Goal: Feedback & Contribution: Submit feedback/report problem

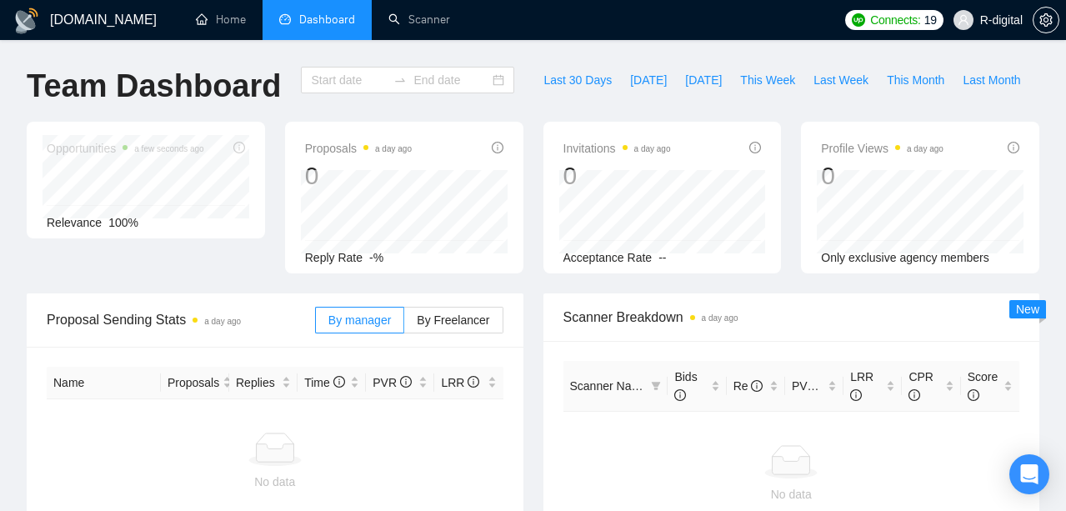
type input "[DATE]"
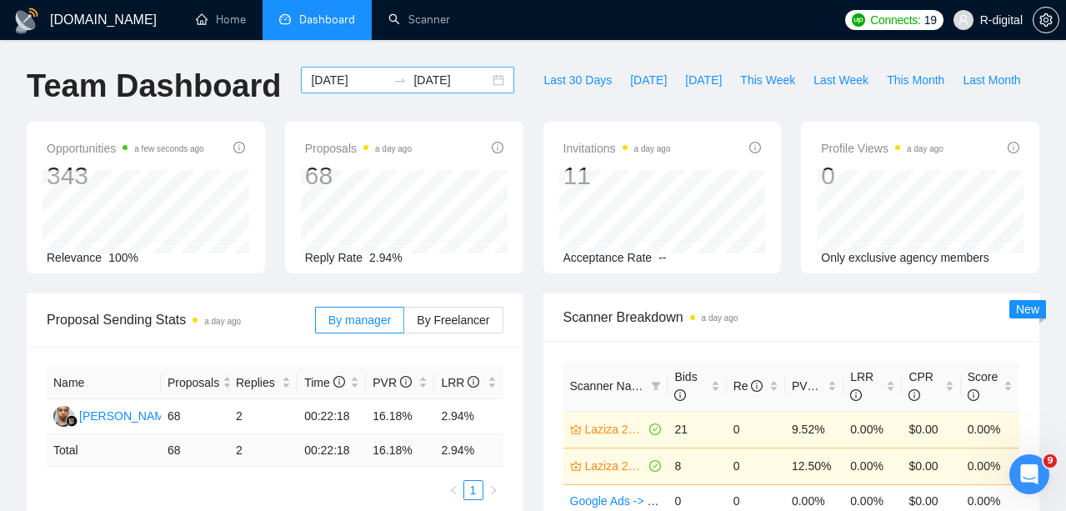
click at [492, 81] on div "[DATE] [DATE]" at bounding box center [407, 80] width 213 height 27
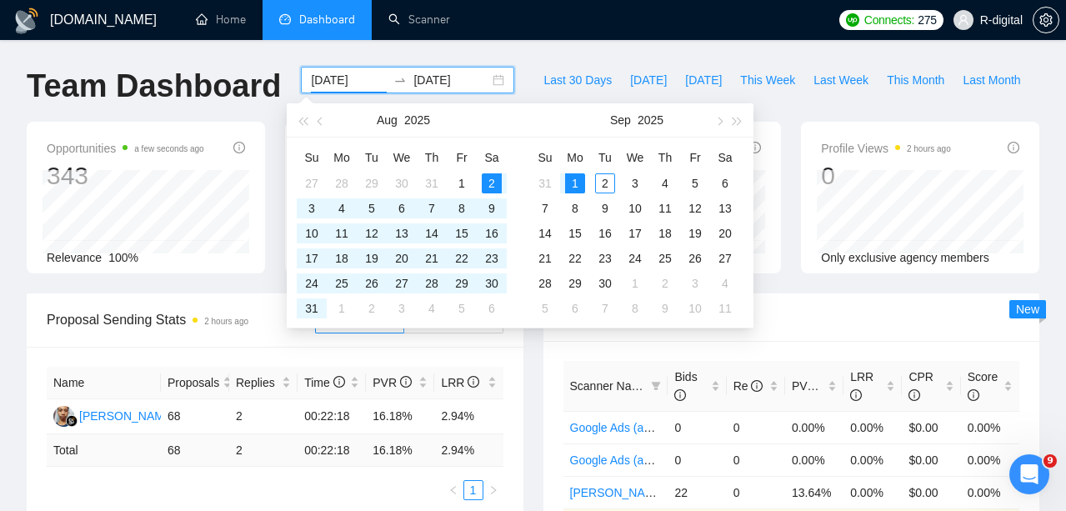
click at [488, 78] on div "[DATE] [DATE]" at bounding box center [407, 80] width 213 height 27
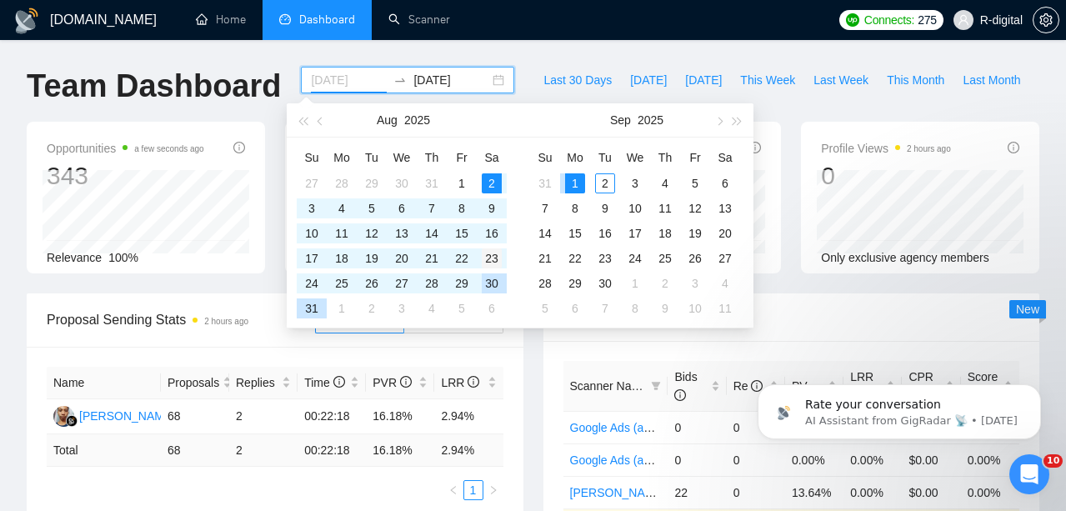
type input "[DATE]"
click at [494, 256] on div "23" at bounding box center [492, 258] width 20 height 20
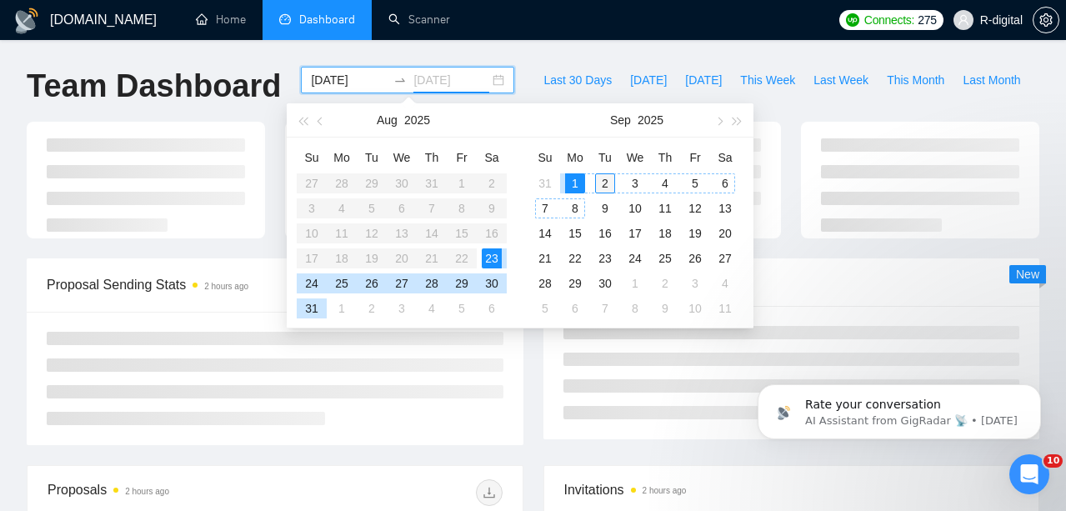
type input "[DATE]"
click at [609, 187] on div "2" at bounding box center [605, 183] width 20 height 20
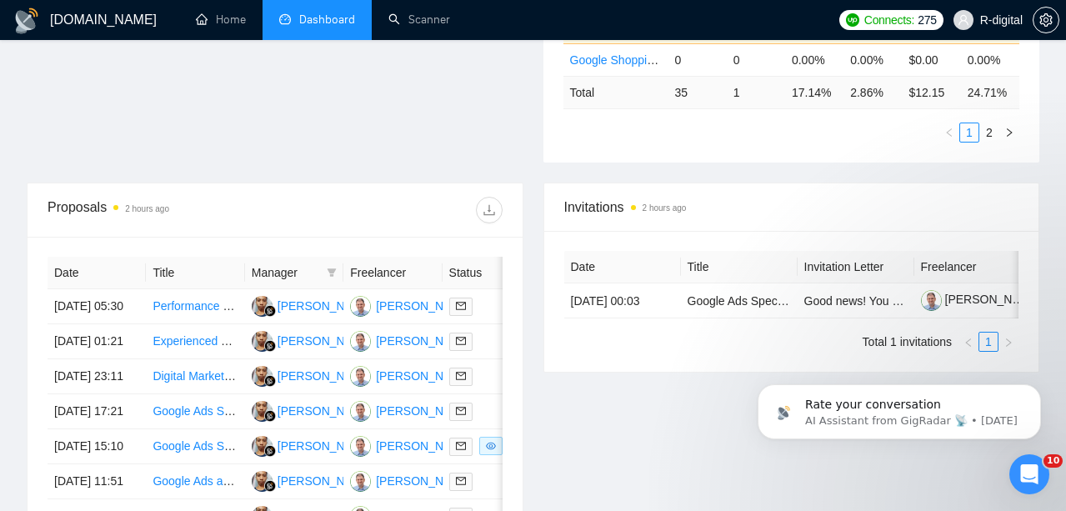
scroll to position [687, 0]
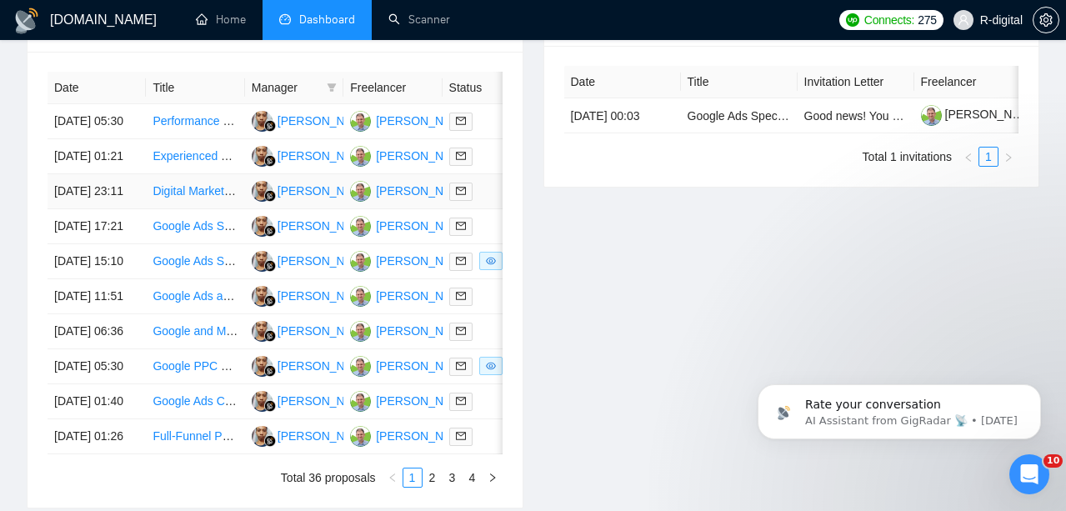
click at [178, 209] on td "Digital Marketer for Subprime Auto Loan Lead Generation" at bounding box center [195, 191] width 98 height 35
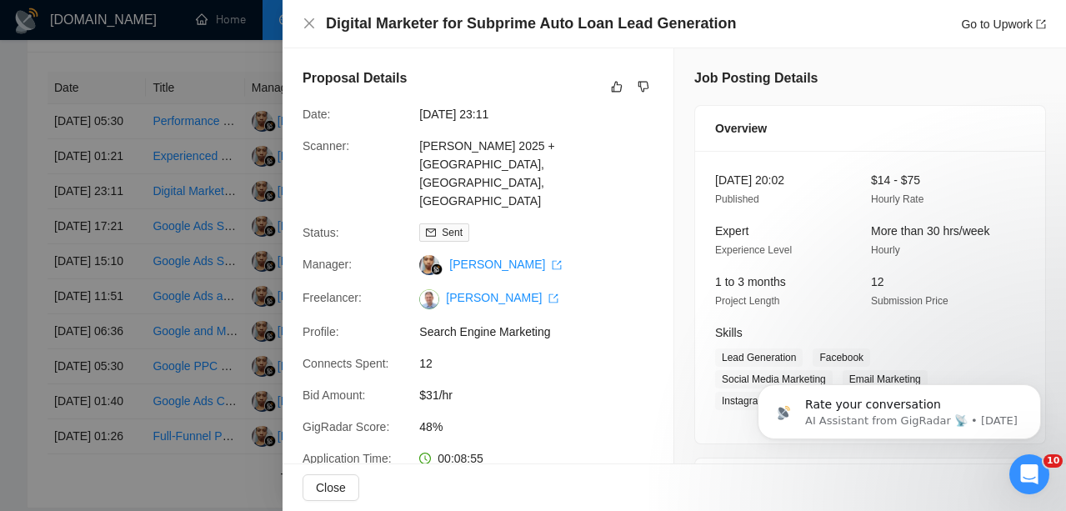
click at [132, 160] on div at bounding box center [533, 255] width 1066 height 511
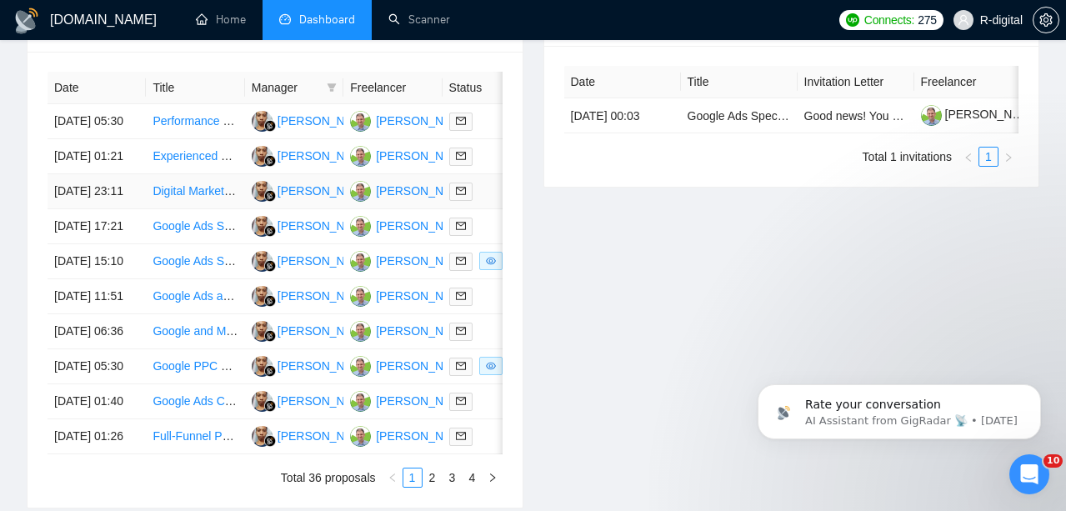
click at [162, 198] on link "Digital Marketer for Subprime Auto Loan Lead Generation" at bounding box center [302, 190] width 298 height 13
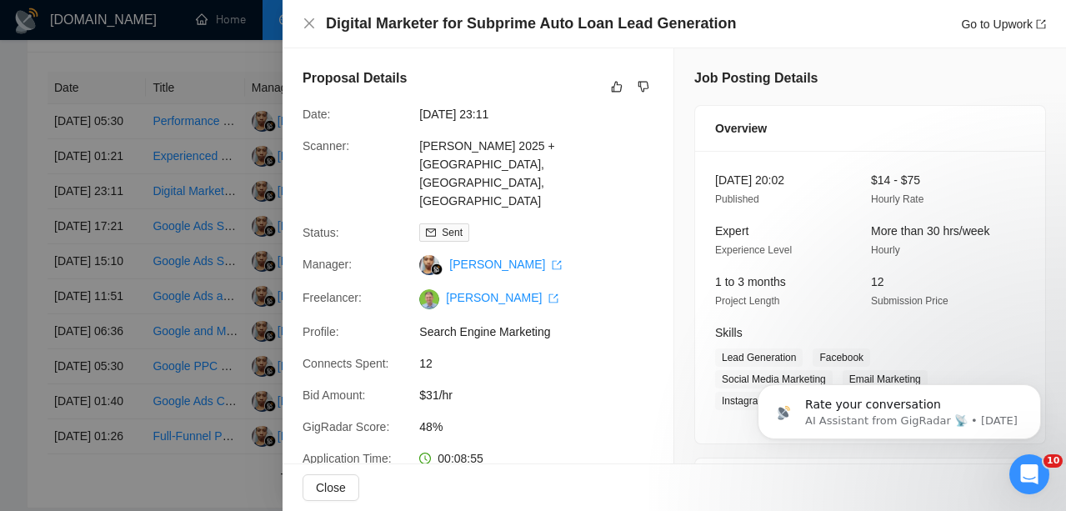
click at [410, 17] on h4 "Digital Marketer for Subprime Auto Loan Lead Generation" at bounding box center [531, 23] width 410 height 21
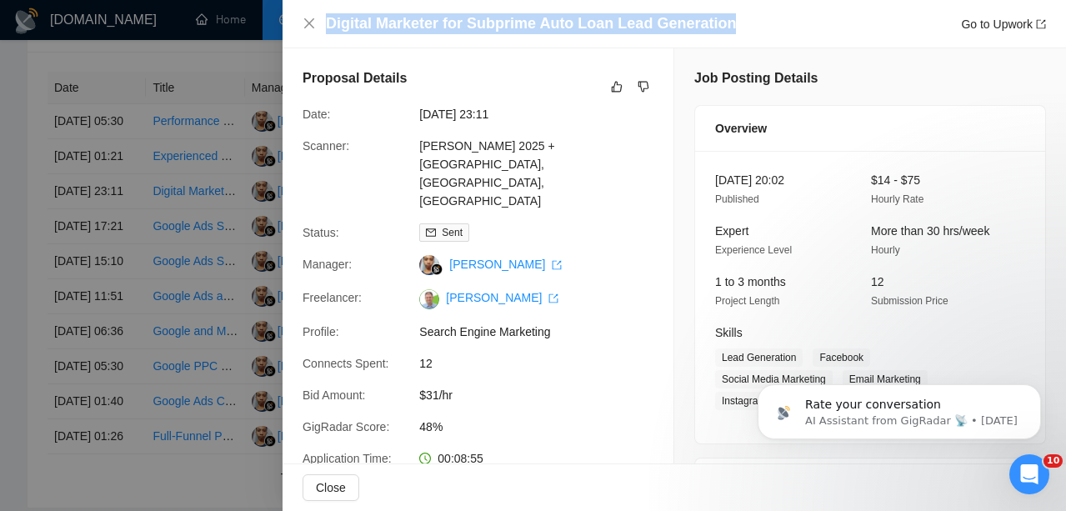
click at [410, 16] on h4 "Digital Marketer for Subprime Auto Loan Lead Generation" at bounding box center [531, 23] width 410 height 21
copy h4 "Digital Marketer for Subprime Auto Loan Lead Generation"
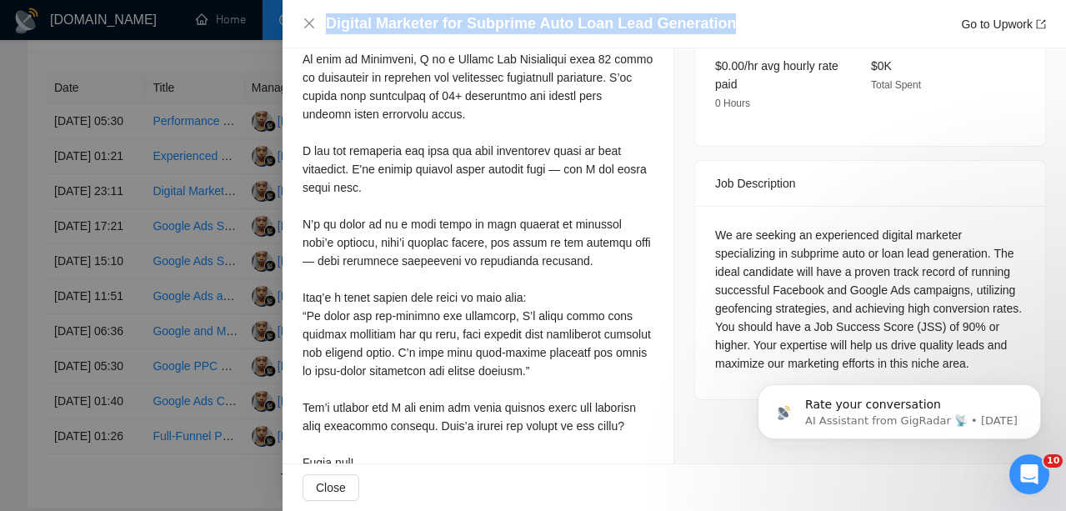
scroll to position [585, 0]
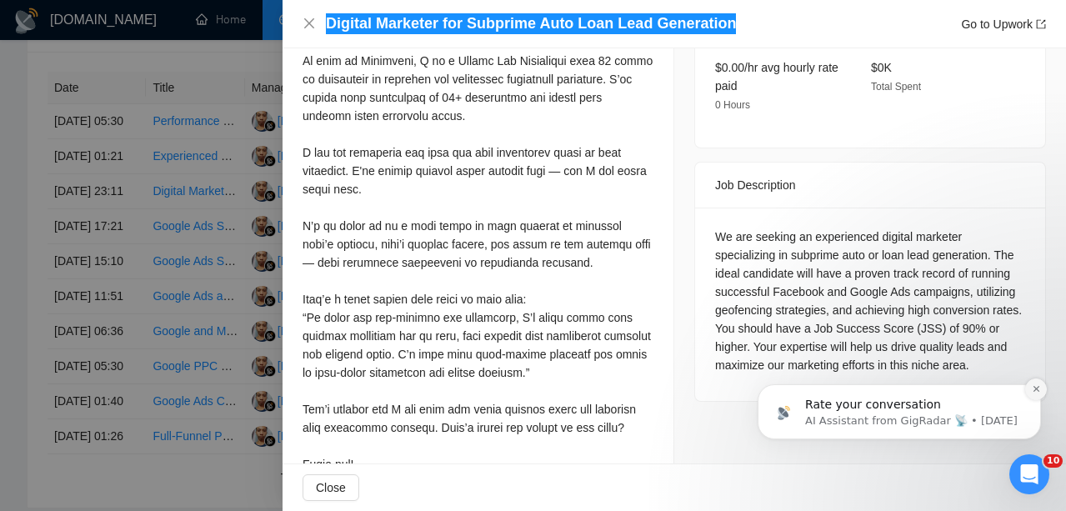
click at [1028, 395] on button "Dismiss notification" at bounding box center [1036, 389] width 22 height 22
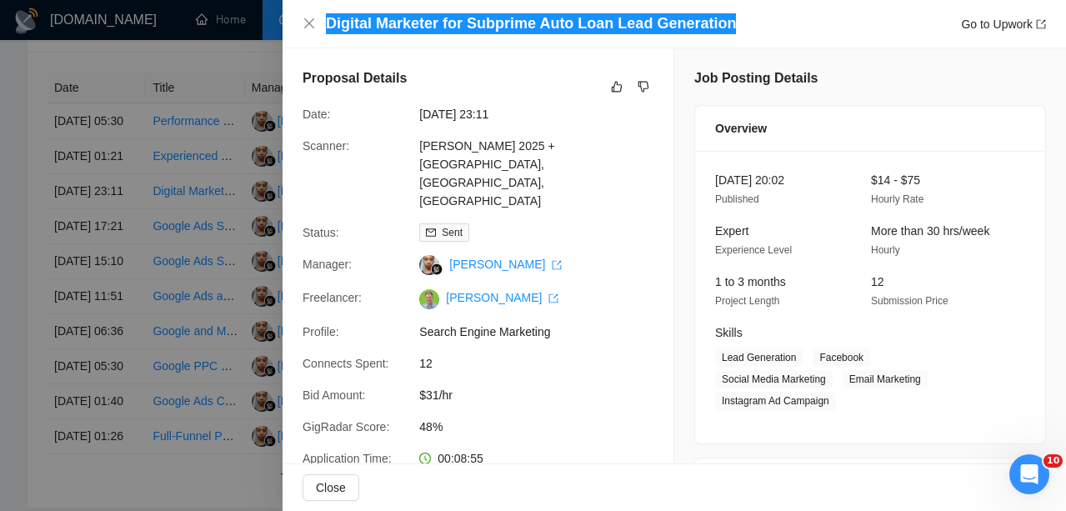
scroll to position [0, 0]
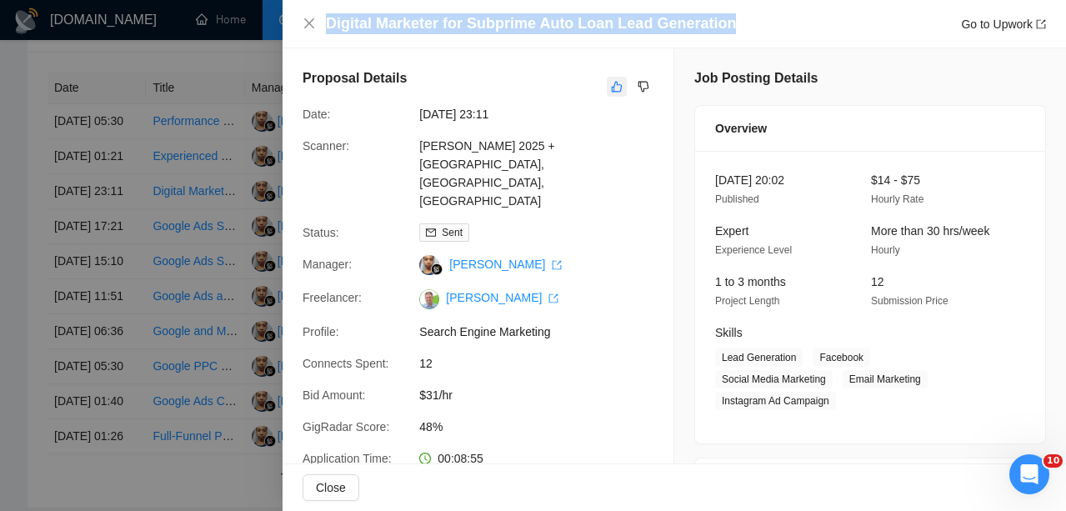
click at [618, 83] on icon "like" at bounding box center [617, 87] width 11 height 11
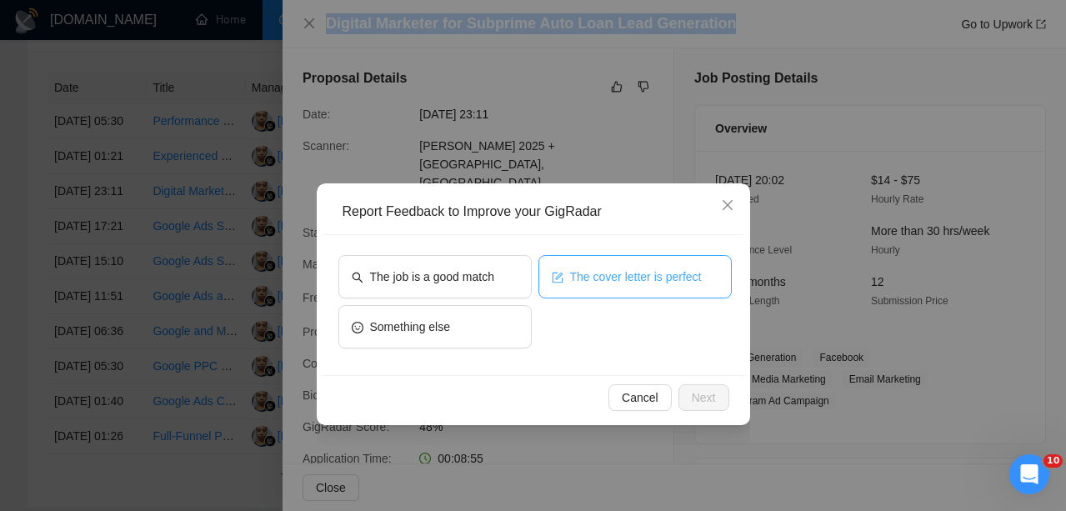
click at [640, 273] on span "The cover letter is perfect" at bounding box center [636, 277] width 132 height 18
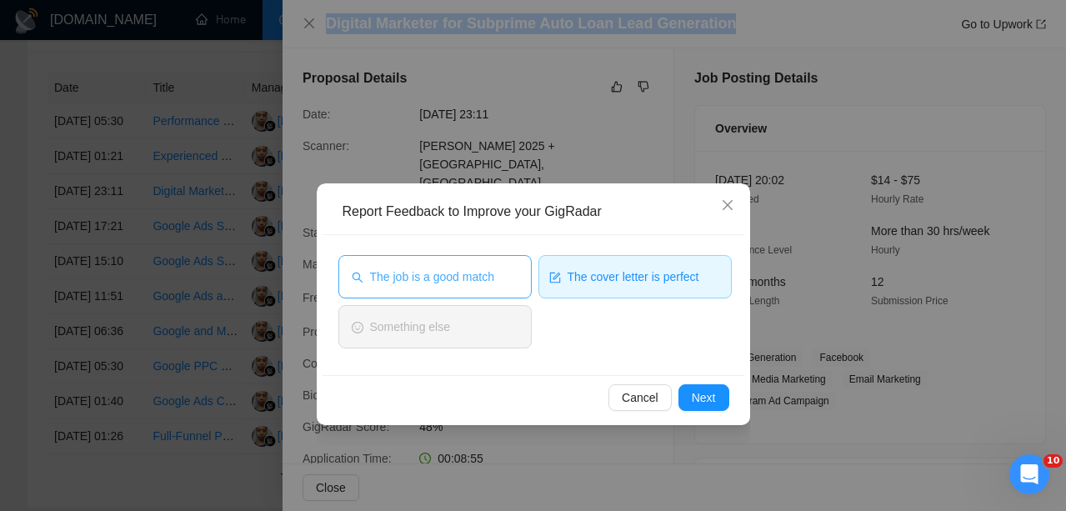
click at [486, 278] on span "The job is a good match" at bounding box center [432, 277] width 124 height 18
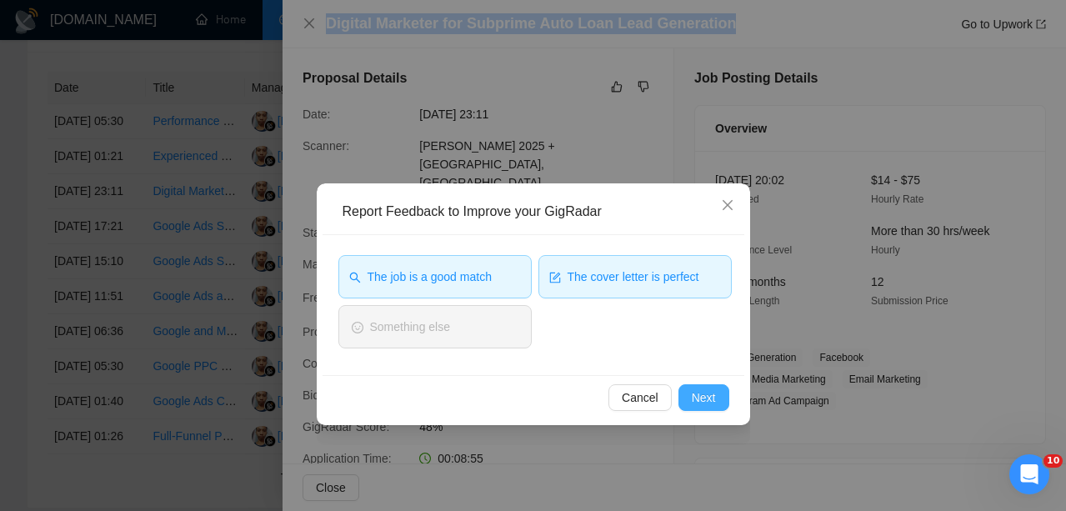
click at [710, 403] on span "Next" at bounding box center [704, 397] width 24 height 18
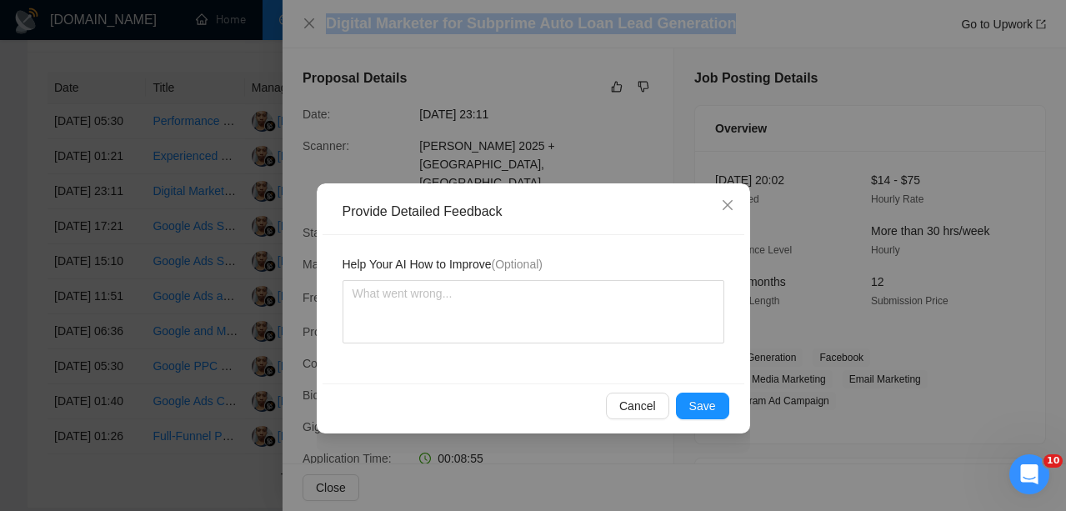
click at [710, 403] on span "Save" at bounding box center [702, 406] width 27 height 18
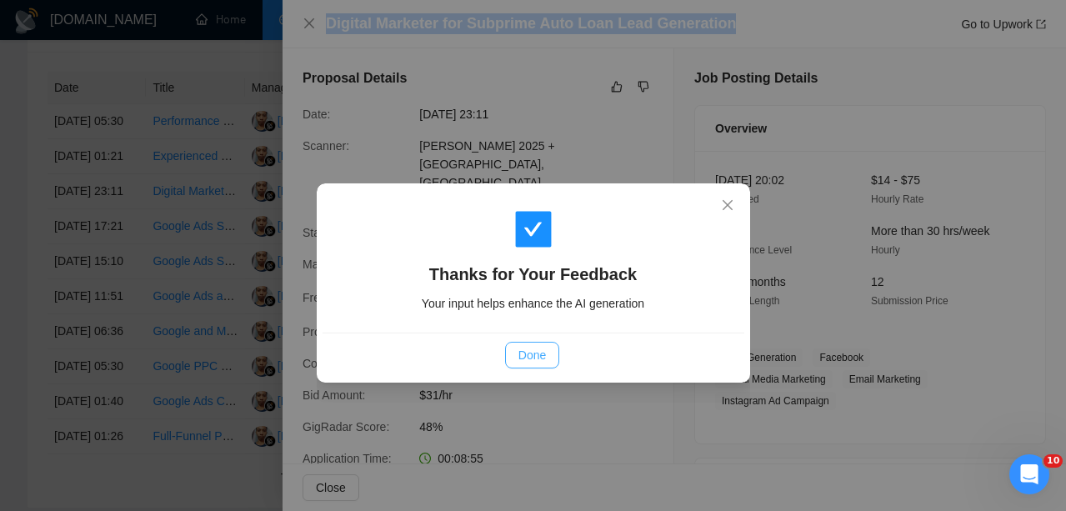
click at [511, 343] on button "Done" at bounding box center [532, 355] width 54 height 27
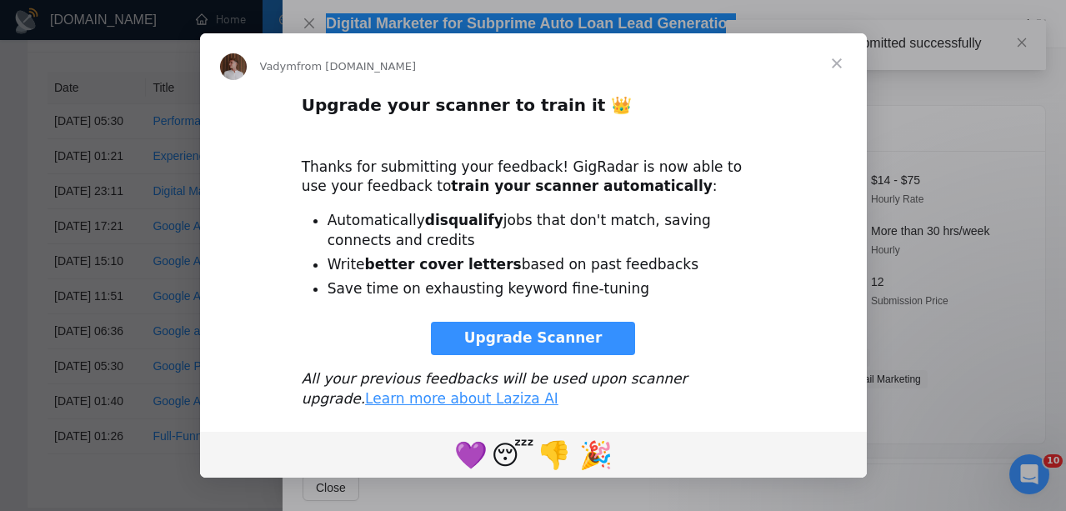
click at [146, 238] on div "Intercom messenger" at bounding box center [533, 255] width 1066 height 511
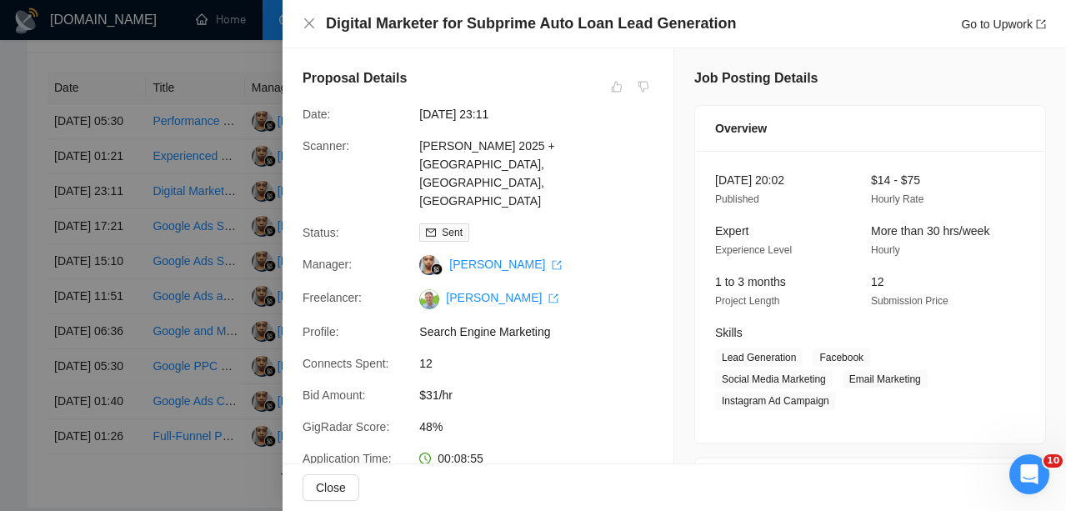
click at [125, 241] on div at bounding box center [533, 255] width 1066 height 511
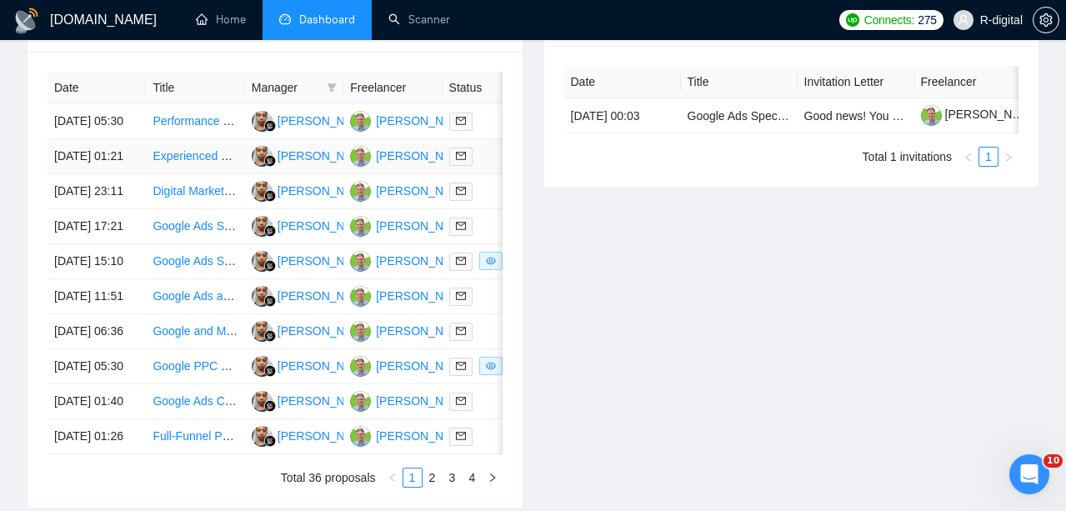
click at [120, 174] on td "[DATE] 01:21" at bounding box center [97, 156] width 98 height 35
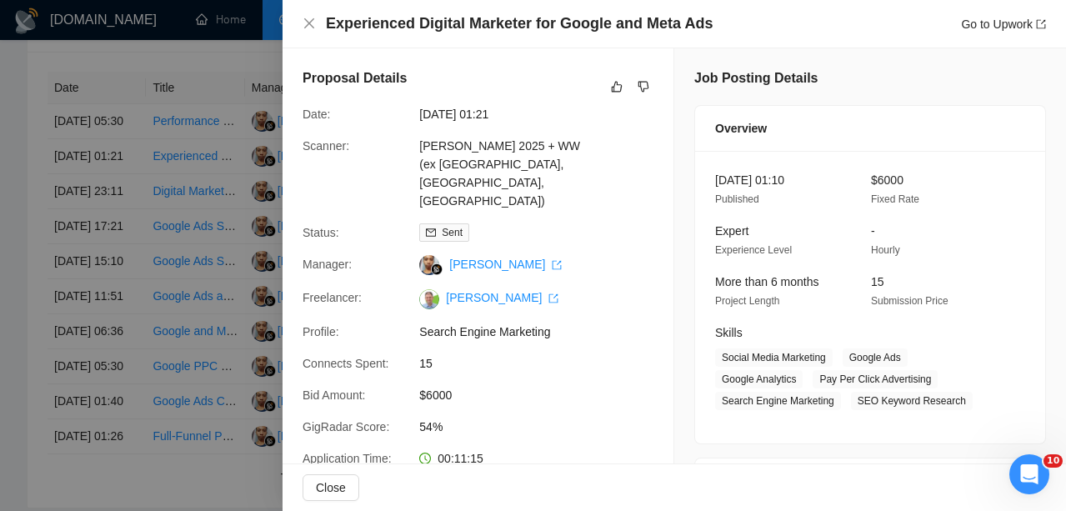
click at [127, 183] on div at bounding box center [533, 255] width 1066 height 511
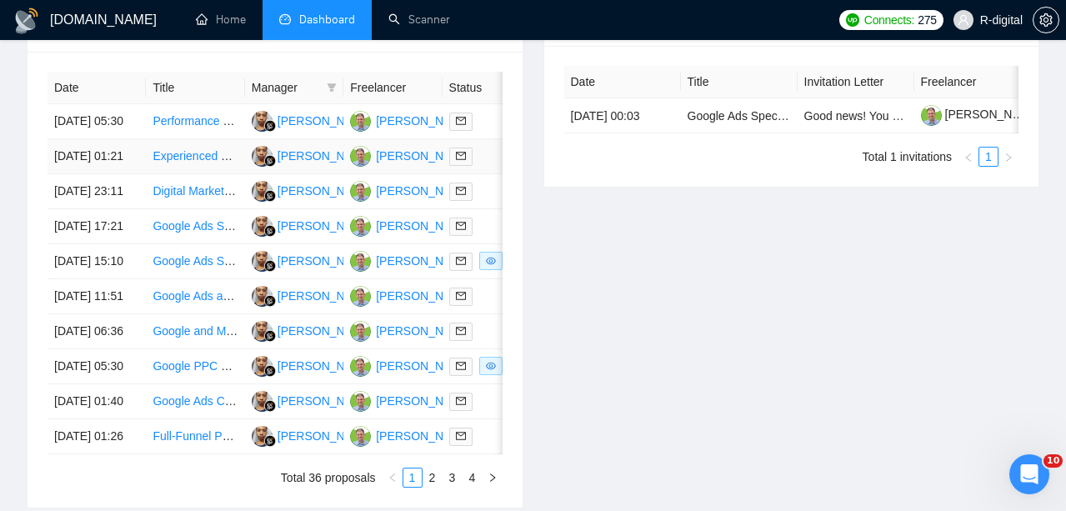
click at [175, 163] on link "Experienced Digital Marketer for Google and Meta Ads" at bounding box center [294, 155] width 283 height 13
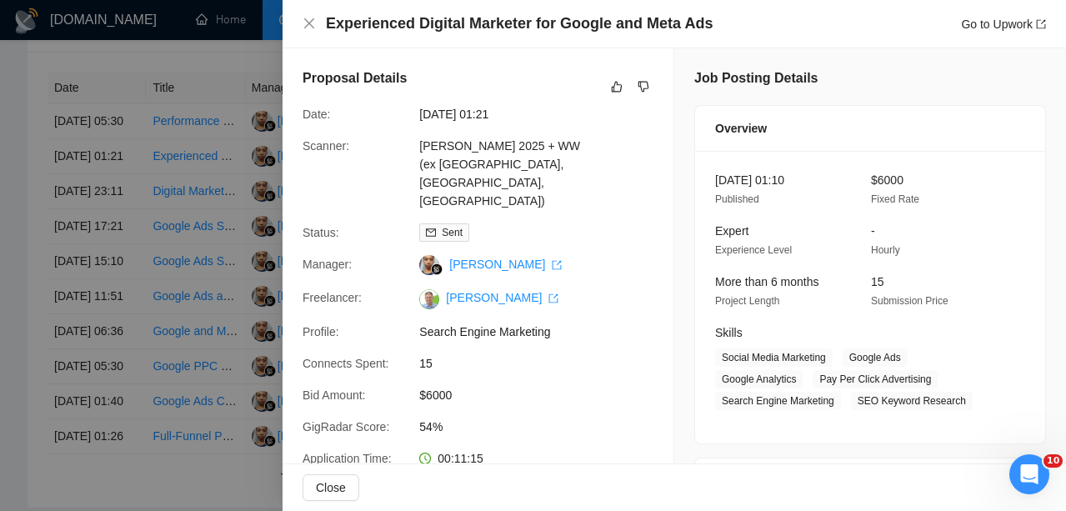
click at [532, 23] on h4 "Experienced Digital Marketer for Google and Meta Ads" at bounding box center [519, 23] width 387 height 21
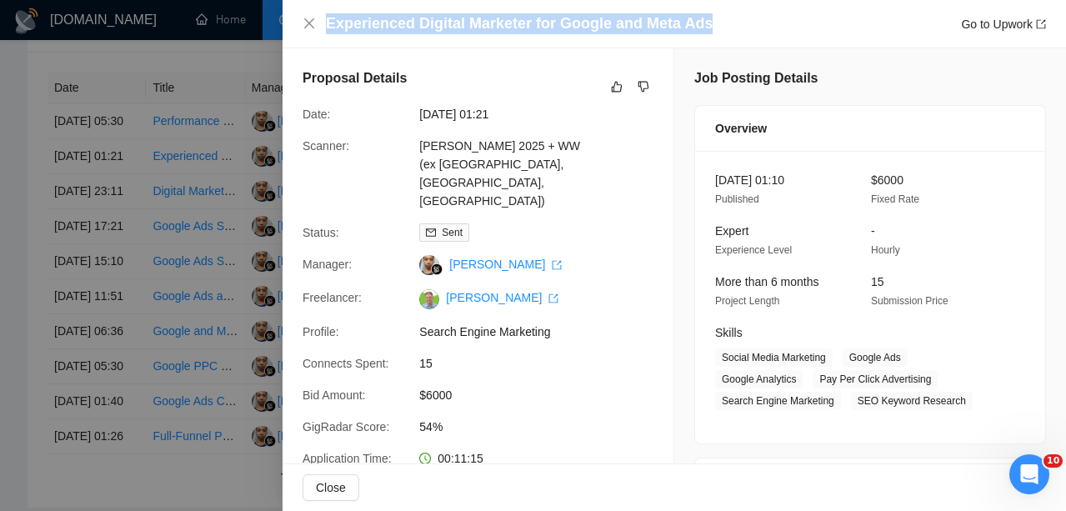
click at [532, 23] on h4 "Experienced Digital Marketer for Google and Meta Ads" at bounding box center [519, 23] width 387 height 21
copy h4 "Experienced Digital Marketer for Google and Meta Ads"
click at [613, 91] on icon "like" at bounding box center [617, 86] width 12 height 13
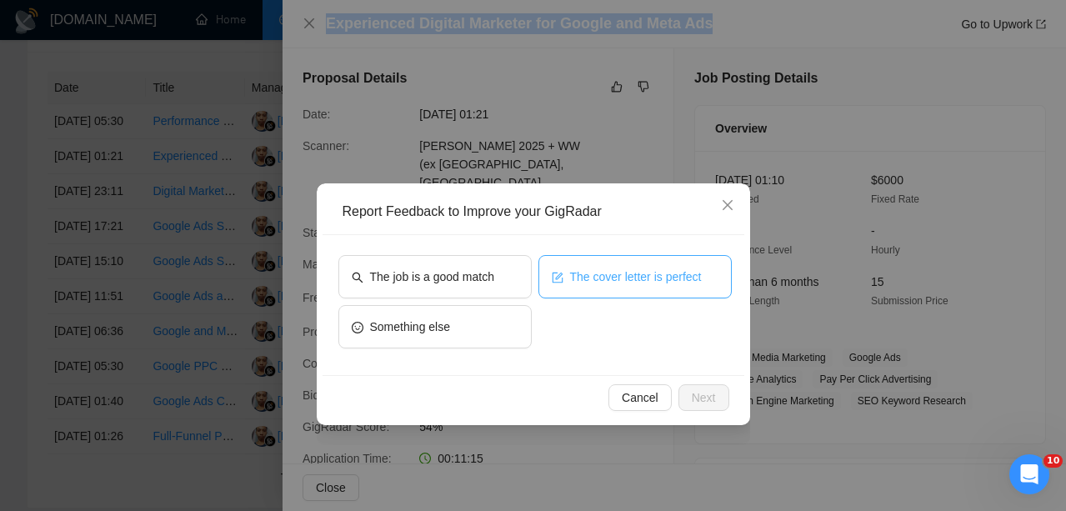
click at [608, 273] on span "The cover letter is perfect" at bounding box center [636, 277] width 132 height 18
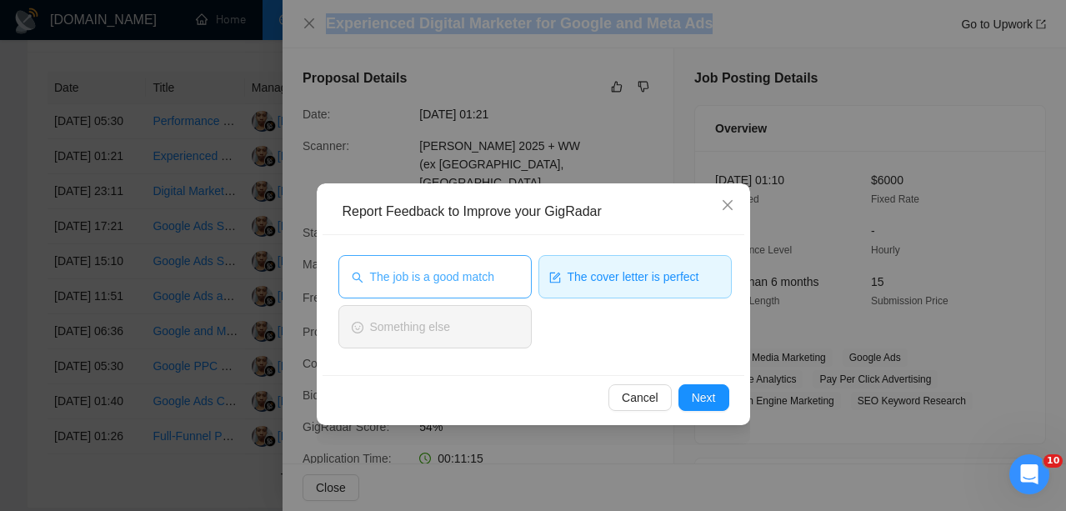
click at [421, 285] on span "The job is a good match" at bounding box center [432, 277] width 124 height 18
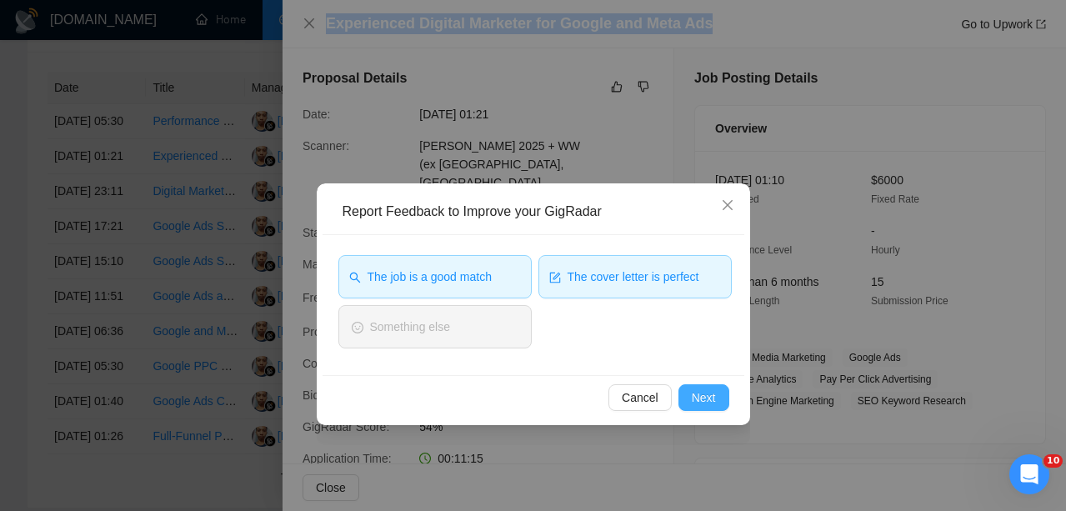
click at [699, 398] on span "Next" at bounding box center [704, 397] width 24 height 18
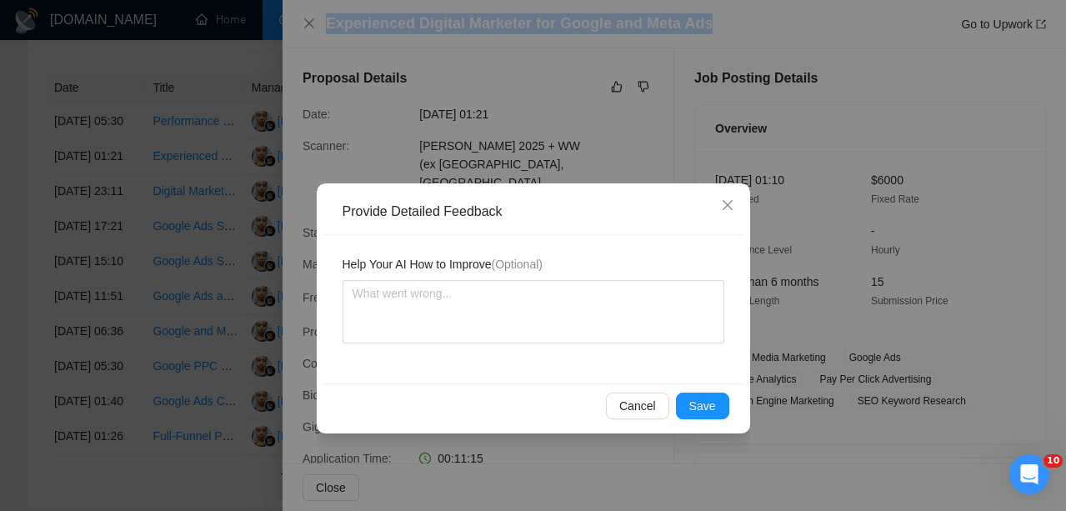
click at [699, 398] on span "Save" at bounding box center [702, 406] width 27 height 18
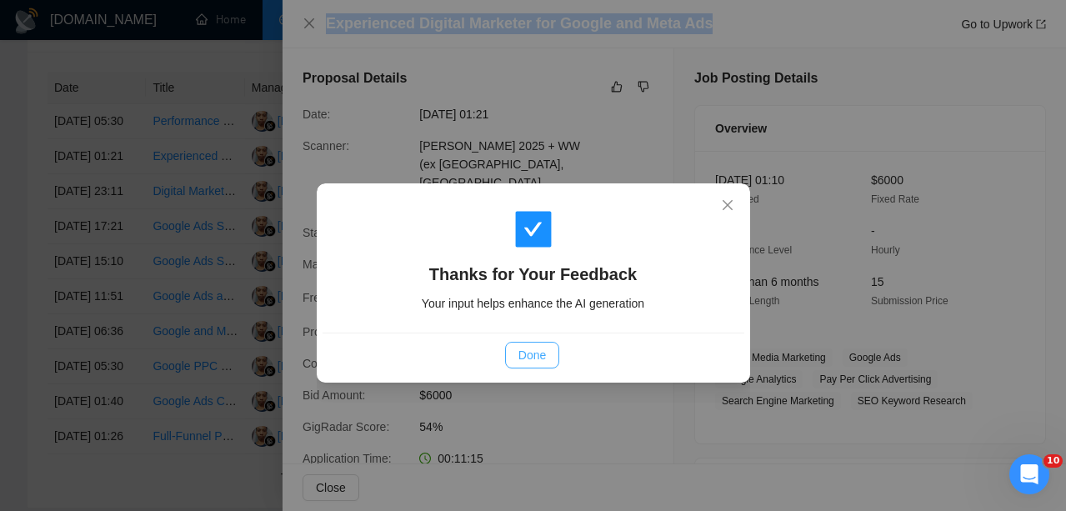
click at [520, 363] on span "Done" at bounding box center [532, 355] width 28 height 18
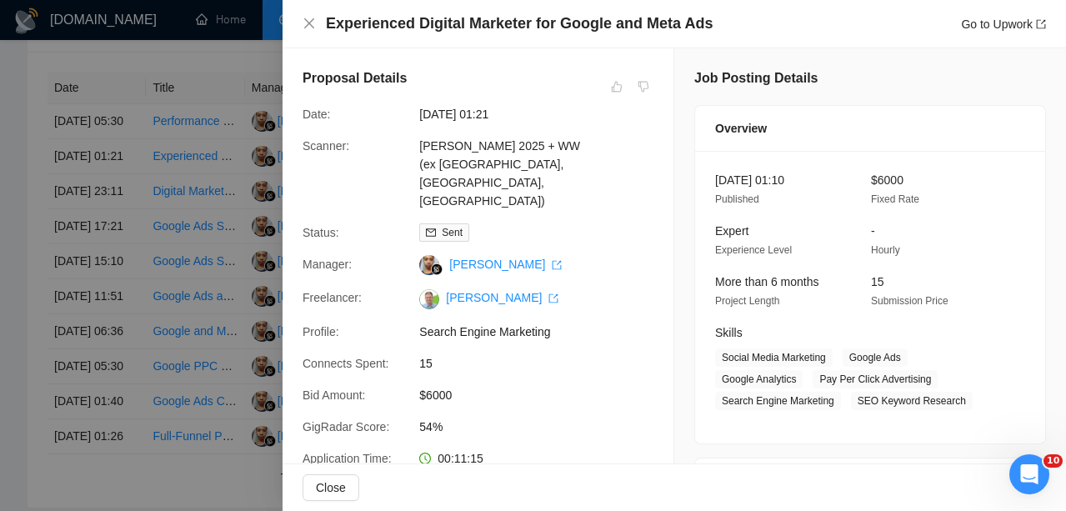
click at [179, 176] on div at bounding box center [533, 255] width 1066 height 511
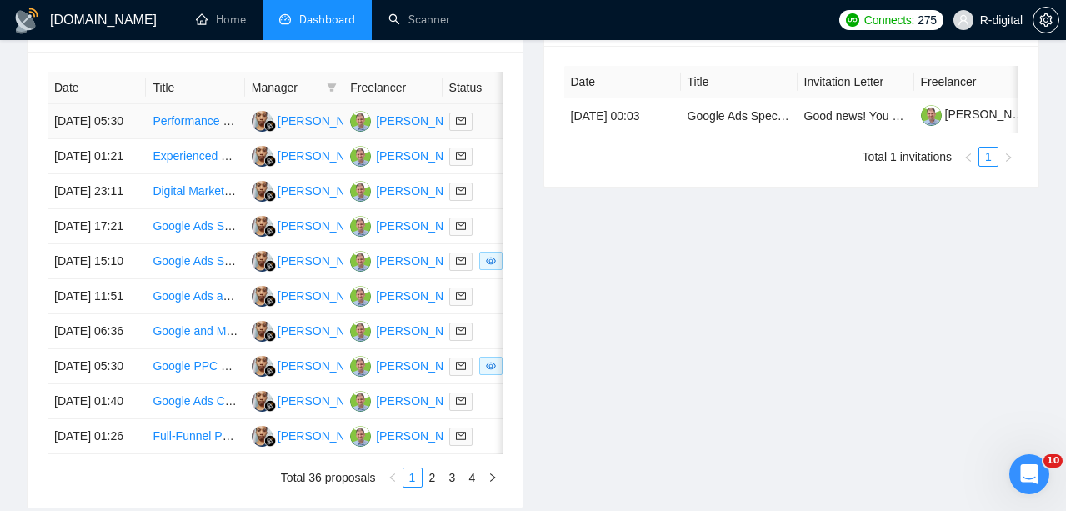
click at [181, 125] on link "Performance Marketing Strategist – Hooks, Angles & Audiences" at bounding box center [317, 120] width 329 height 13
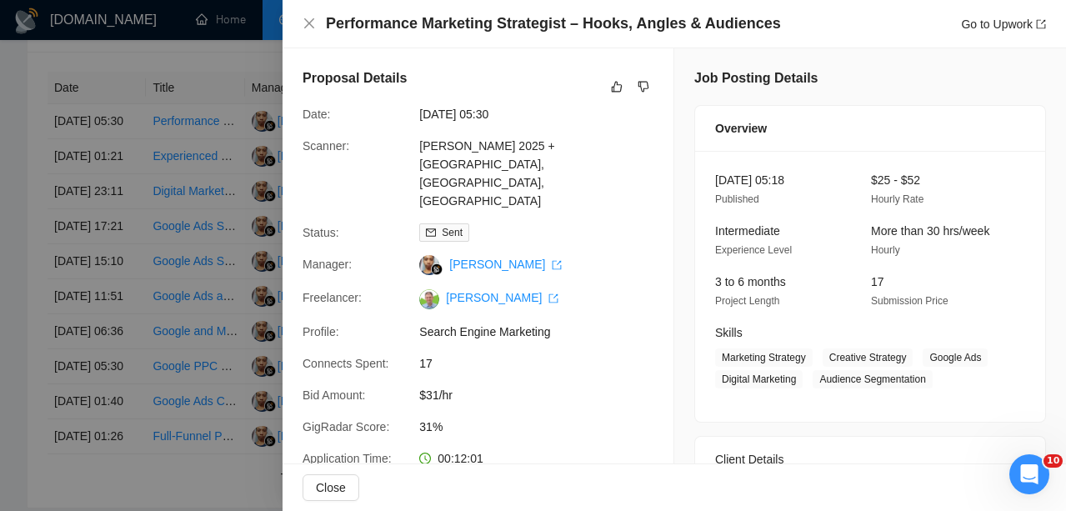
click at [521, 18] on h4 "Performance Marketing Strategist – Hooks, Angles & Audiences" at bounding box center [553, 23] width 455 height 21
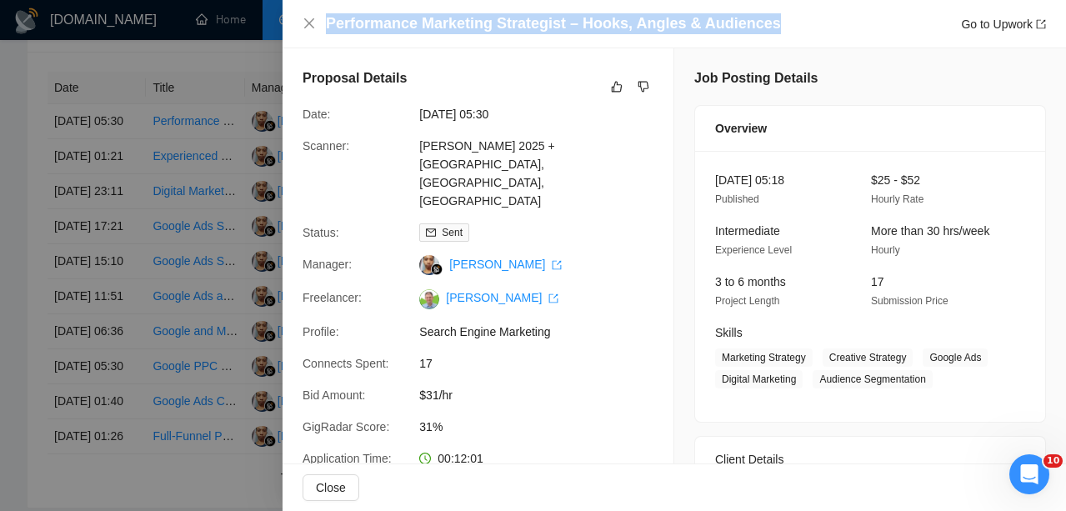
click at [521, 18] on h4 "Performance Marketing Strategist – Hooks, Angles & Audiences" at bounding box center [553, 23] width 455 height 21
copy h4 "Performance Marketing Strategist – Hooks, Angles & Audiences"
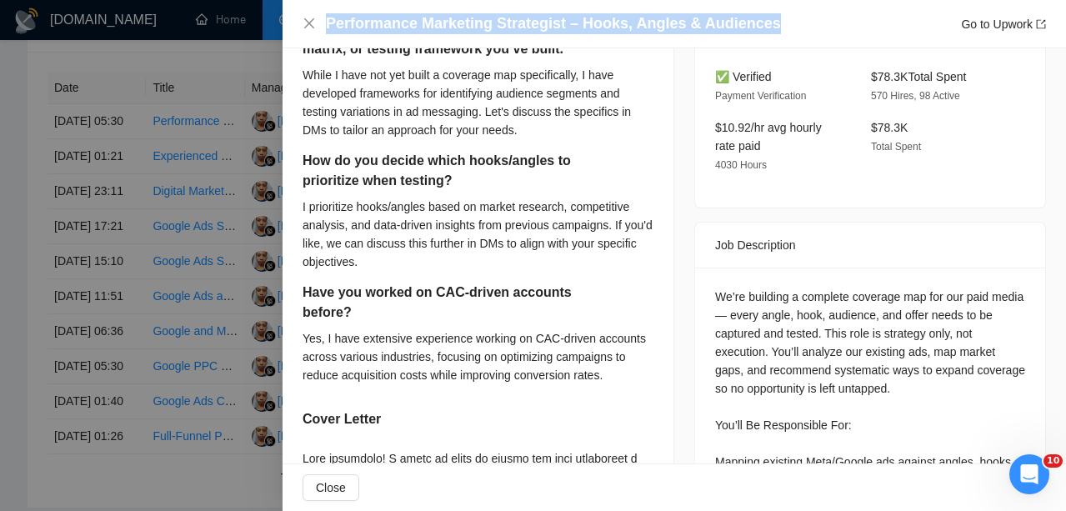
scroll to position [532, 0]
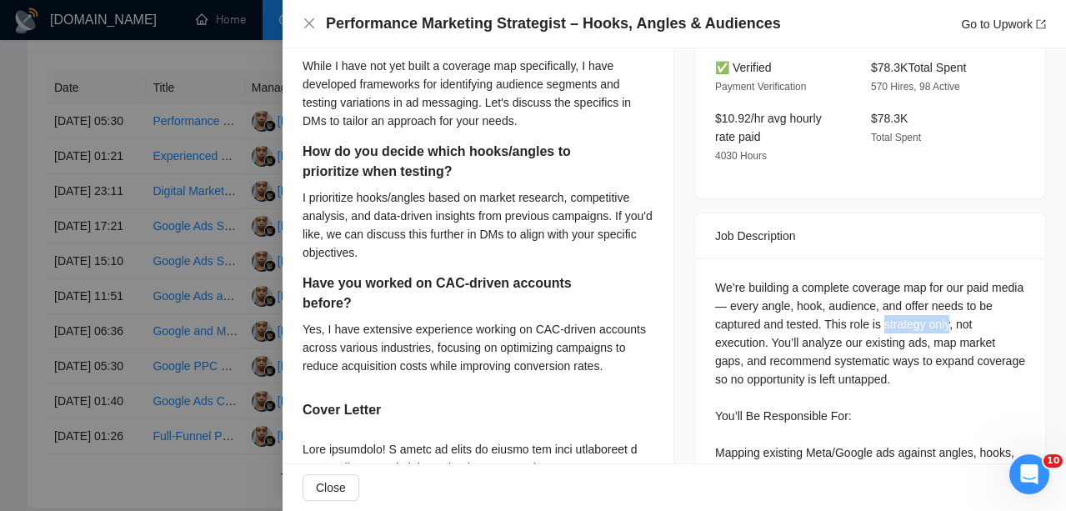
drag, startPoint x: 907, startPoint y: 312, endPoint x: 978, endPoint y: 309, distance: 71.7
copy div "strategy only"
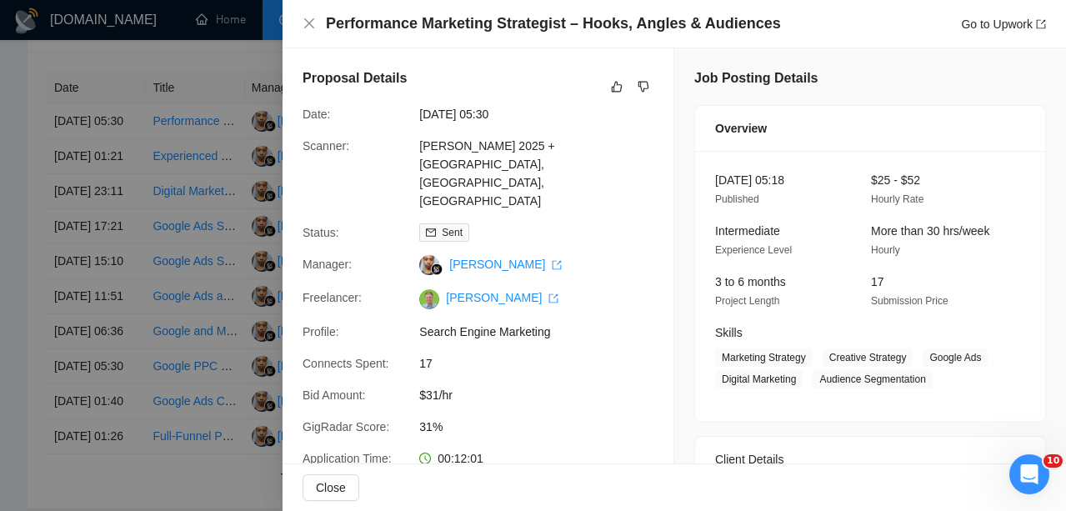
scroll to position [0, 0]
click at [643, 86] on icon "dislike" at bounding box center [644, 86] width 12 height 13
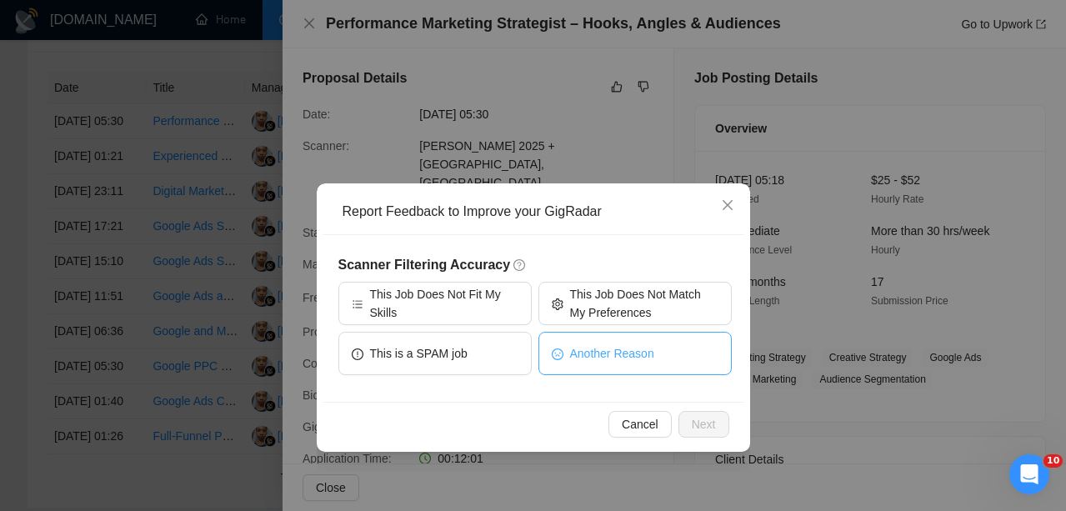
click at [594, 360] on span "Another Reason" at bounding box center [612, 353] width 84 height 18
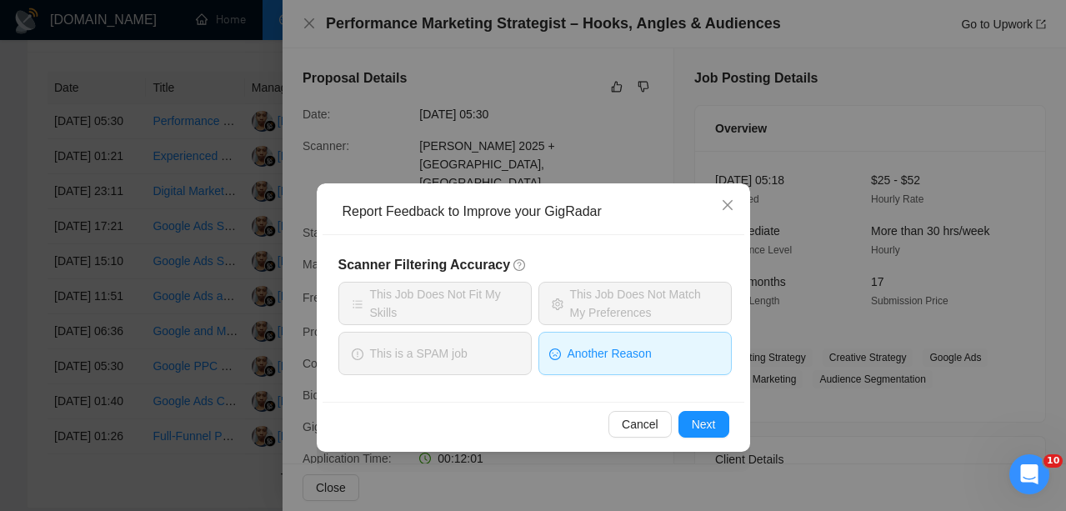
click at [590, 357] on span "Another Reason" at bounding box center [610, 353] width 84 height 18
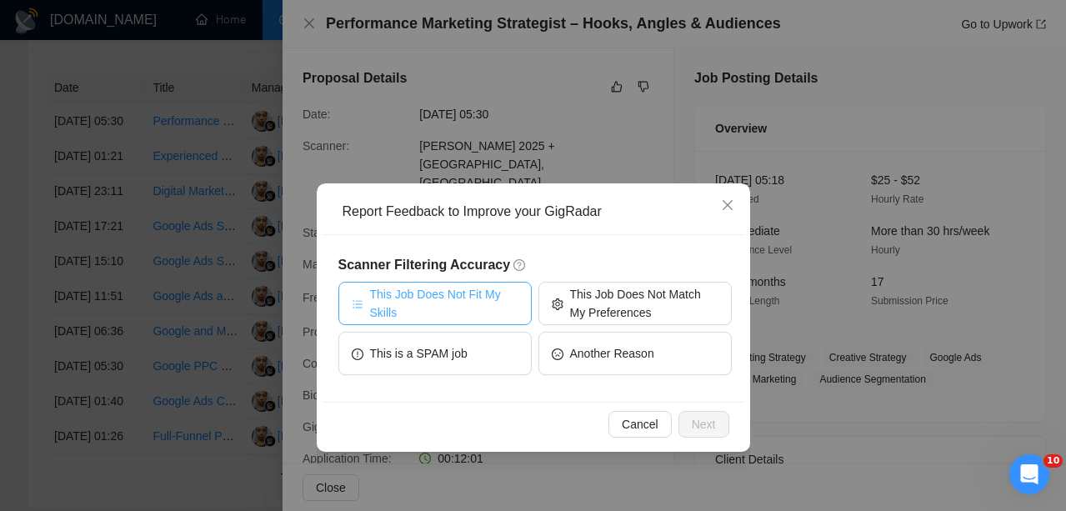
click at [481, 311] on span "This Job Does Not Fit My Skills" at bounding box center [444, 303] width 148 height 37
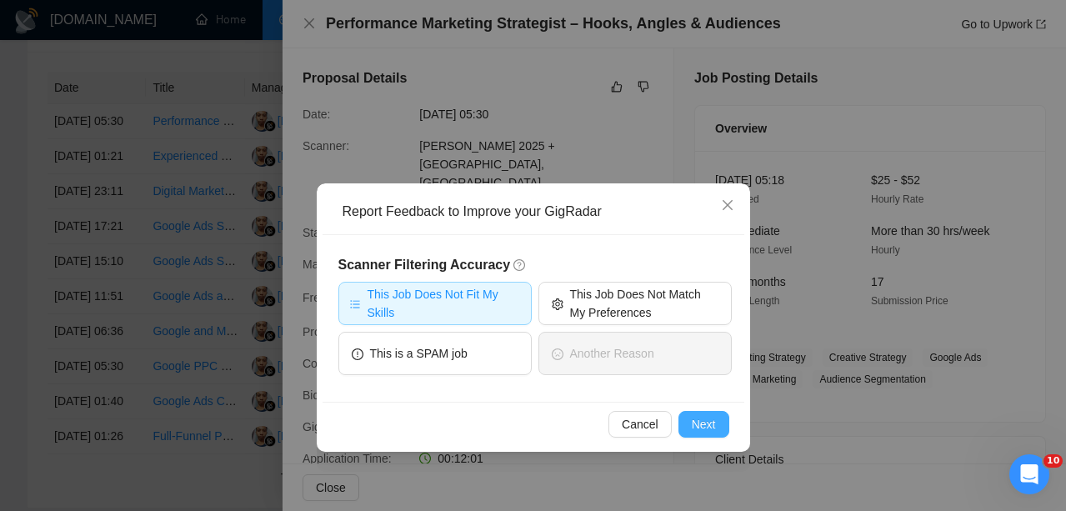
click at [688, 421] on button "Next" at bounding box center [703, 424] width 51 height 27
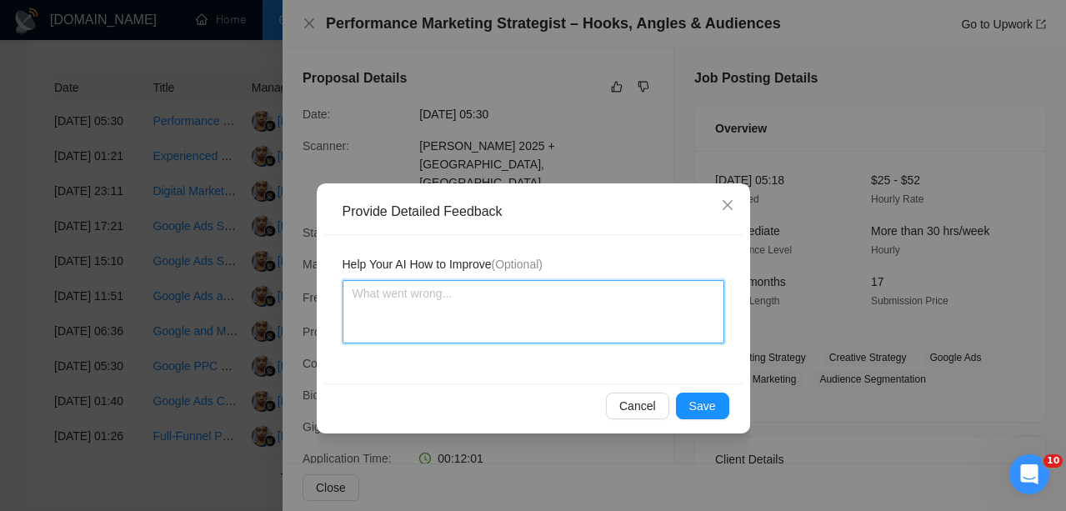
click at [558, 325] on textarea at bounding box center [534, 311] width 382 height 63
type textarea "J"
type textarea "Jo"
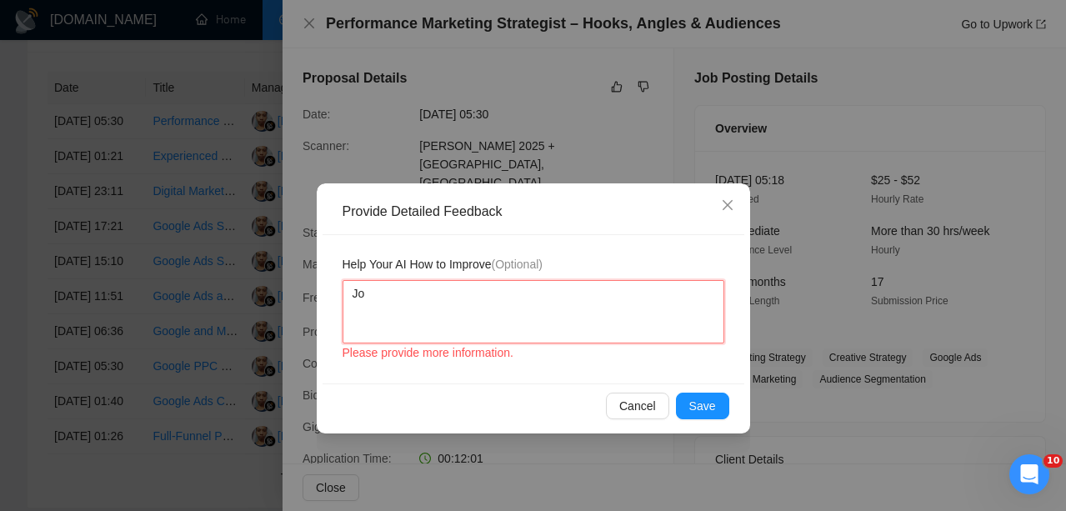
type textarea "Job"
type textarea "Job i"
type textarea "Job is"
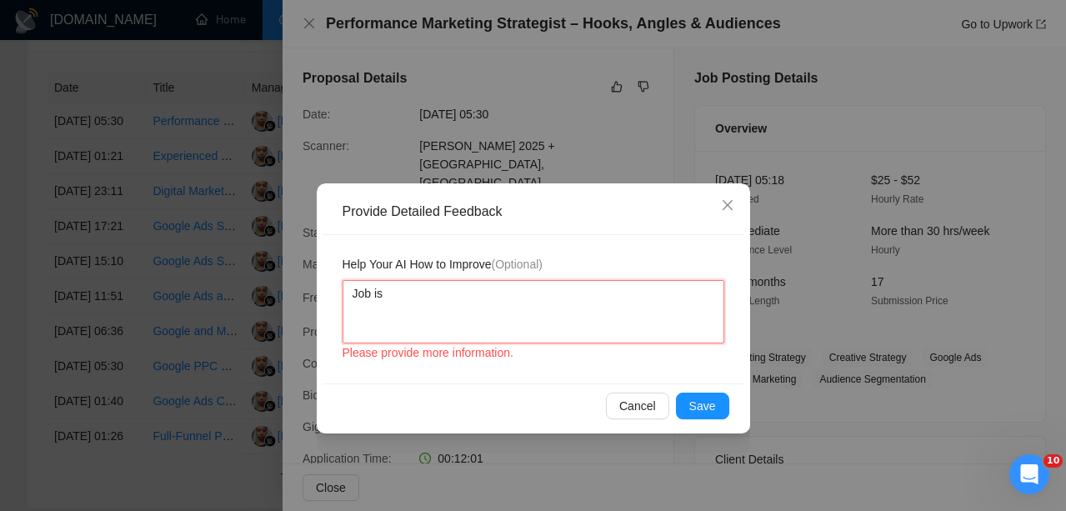
type textarea "Job is f"
type textarea "Job is fi"
type textarea "Job is fic"
type textarea "Job is ficu"
type textarea "Job is ficue"
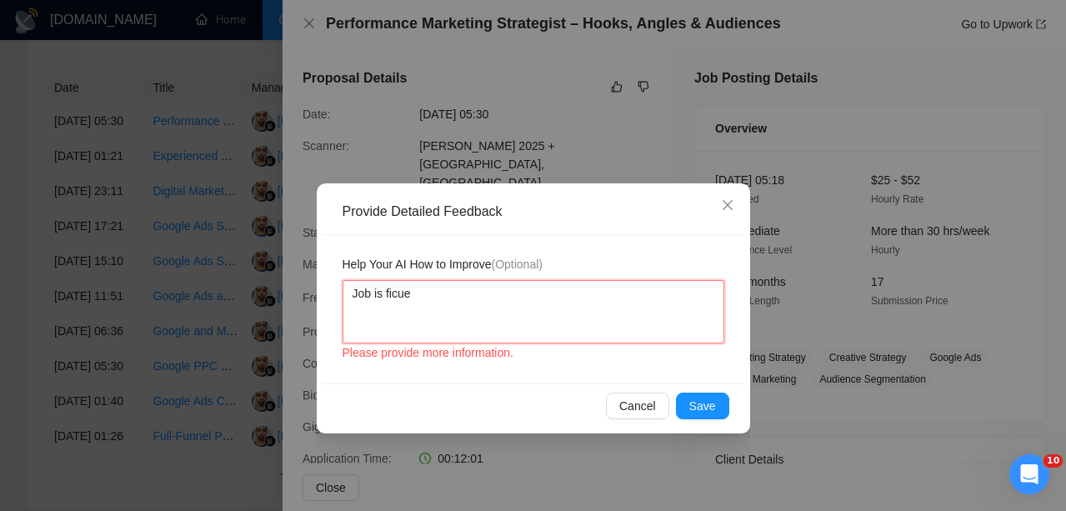
type textarea "Job is ficu"
type textarea "Job is ficus"
type textarea "Job is ficuse"
type textarea "Job is ficused"
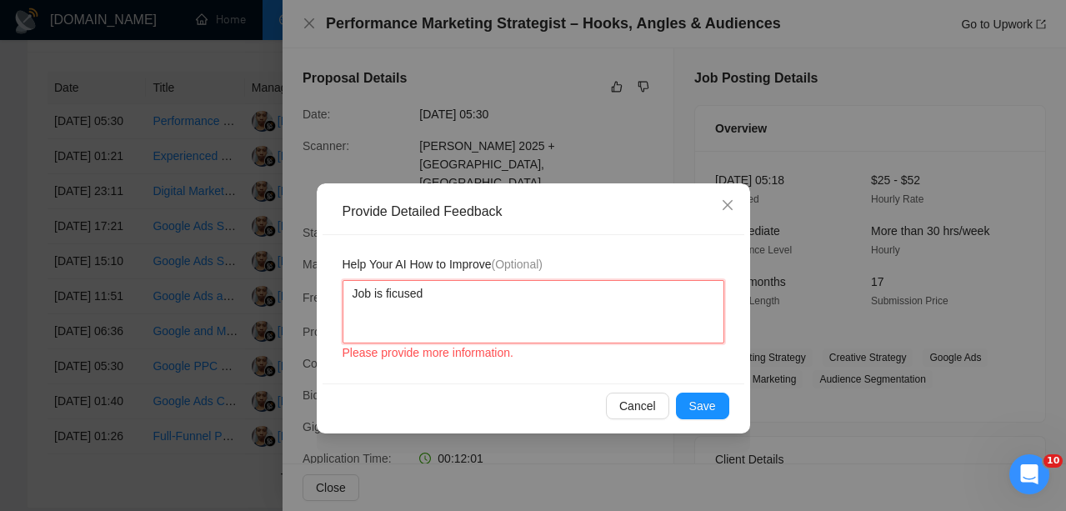
type textarea "Job is ficused o"
type textarea "Job is ficused on"
paste textarea "strategy only"
type textarea "Job is ficused on strategy only"
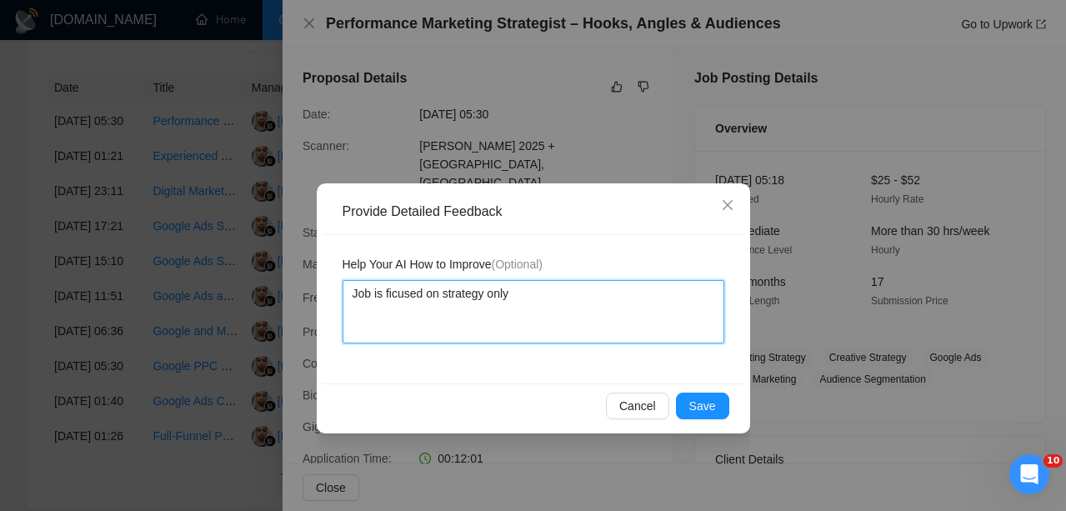
click at [392, 297] on textarea "Job is ficused on strategy only" at bounding box center [534, 311] width 382 height 63
type textarea "Job is fcused on strategy only"
type textarea "Job is focused on strategy only"
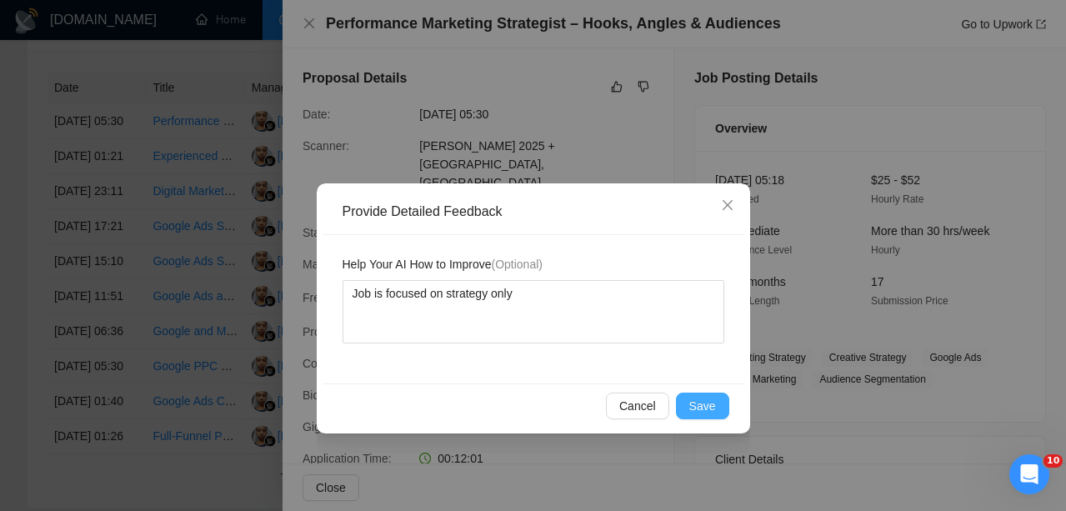
click at [700, 408] on span "Save" at bounding box center [702, 406] width 27 height 18
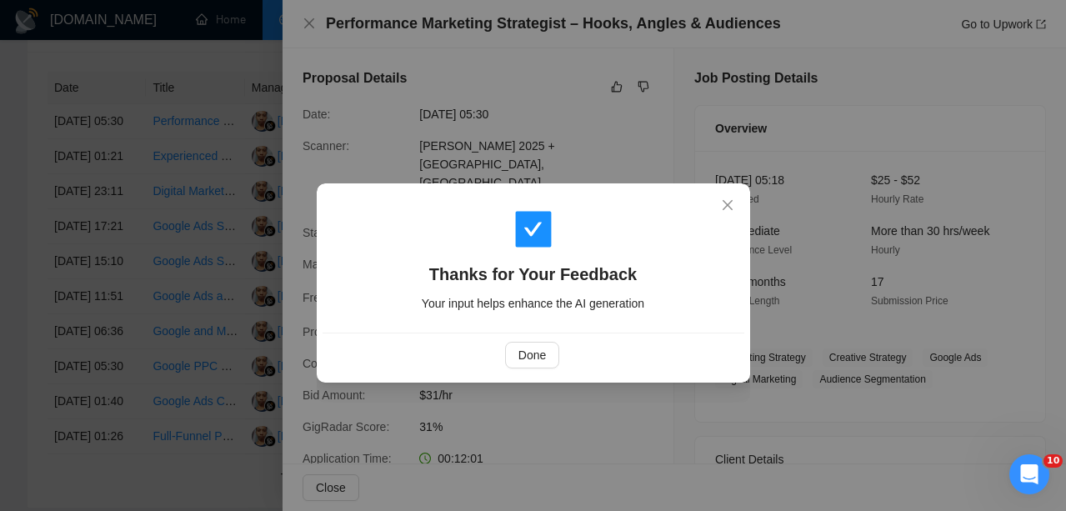
click at [529, 341] on div "Done" at bounding box center [534, 355] width 422 height 44
click at [530, 348] on span "Done" at bounding box center [532, 355] width 28 height 18
